Goal: Navigation & Orientation: Find specific page/section

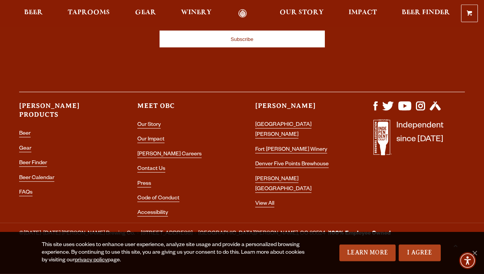
scroll to position [2174, 0]
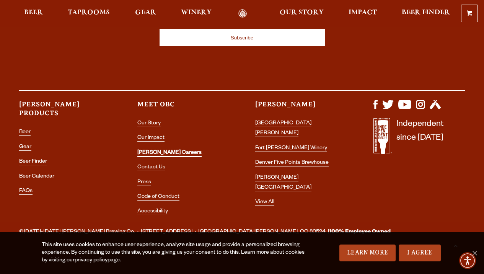
click at [144, 150] on link "[PERSON_NAME] Careers" at bounding box center [169, 153] width 64 height 7
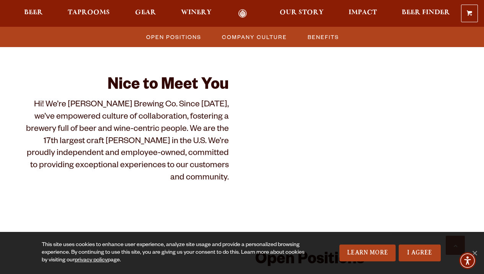
scroll to position [392, 0]
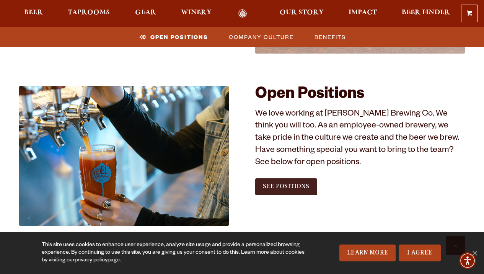
click at [292, 180] on link "See Positions" at bounding box center [286, 186] width 62 height 17
